Goal: Check status: Check status

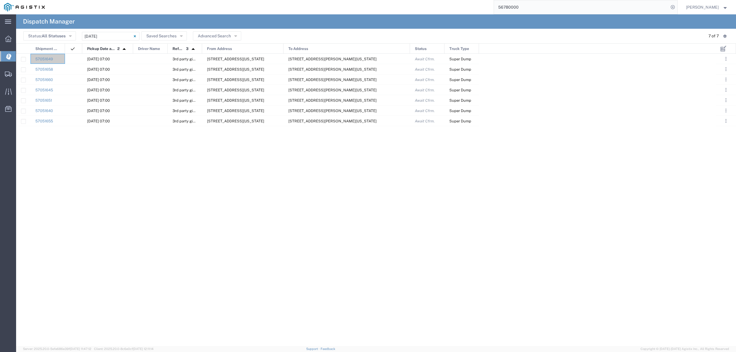
click at [20, 53] on span "Dispatch Manager" at bounding box center [18, 56] width 5 height 11
click at [106, 38] on input "[DATE] - [DATE]" at bounding box center [110, 36] width 57 height 9
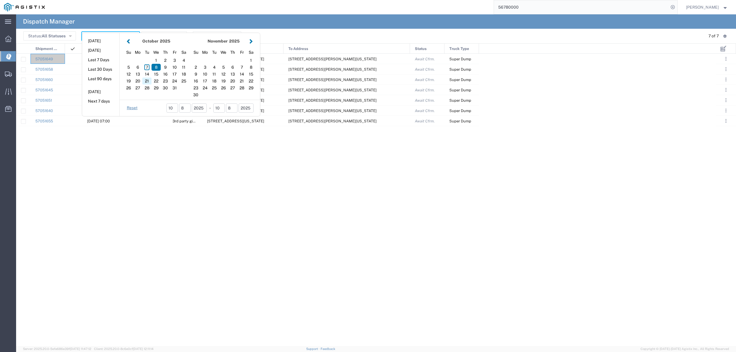
click at [148, 80] on div "21" at bounding box center [146, 81] width 9 height 7
type input "[DATE]"
type input "[DATE] - [DATE]"
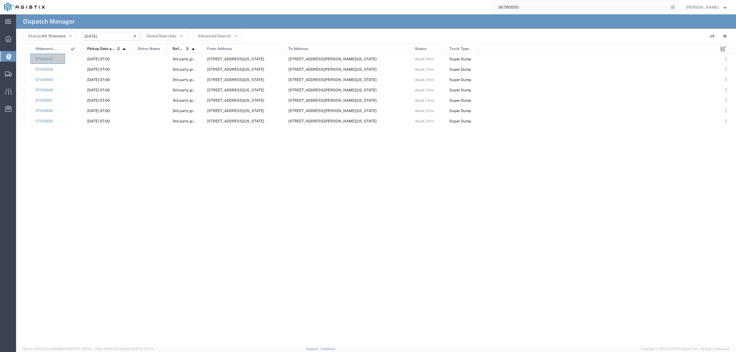
click at [100, 35] on input "[DATE] - [DATE]" at bounding box center [110, 36] width 57 height 9
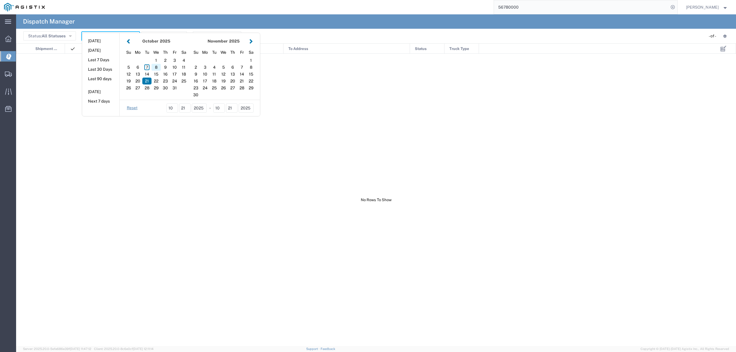
click at [158, 67] on div "8" at bounding box center [155, 67] width 9 height 7
type input "[DATE]"
type input "[DATE] - [DATE]"
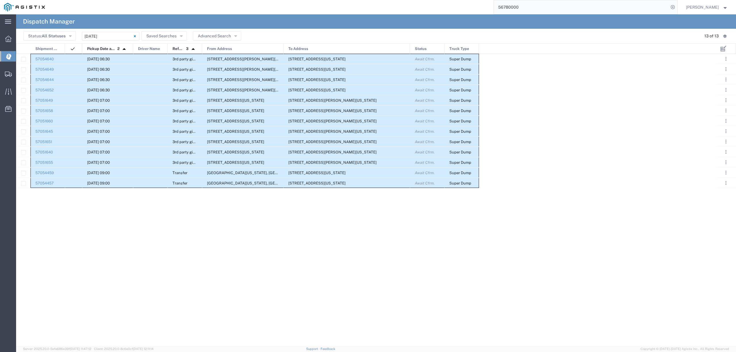
drag, startPoint x: 58, startPoint y: 55, endPoint x: 464, endPoint y: 183, distance: 426.0
click at [464, 183] on div "57054640 [DATE] 06:30 3rd party giveaway [STREET_ADDRESS][PERSON_NAME][GEOGRAPH…" at bounding box center [247, 121] width 463 height 135
